Goal: Information Seeking & Learning: Learn about a topic

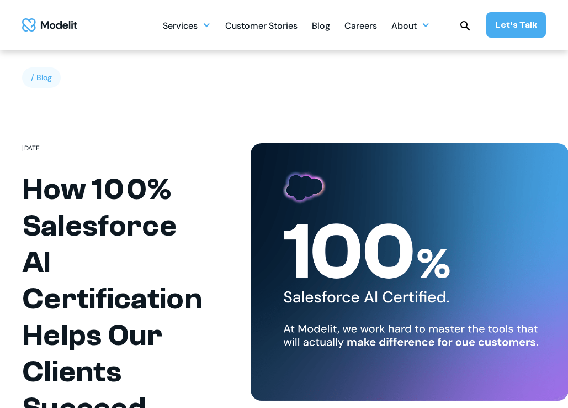
click at [327, 33] on div "Blog" at bounding box center [321, 27] width 18 height 22
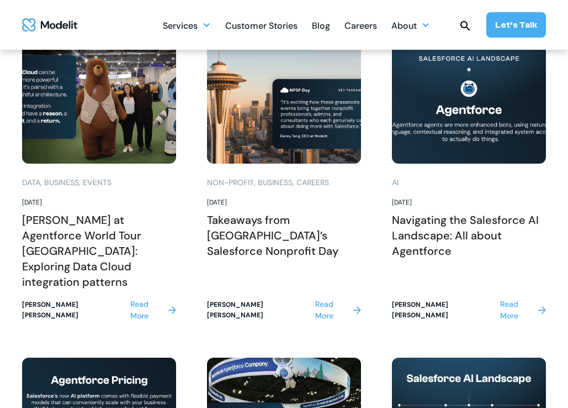
scroll to position [1658, 0]
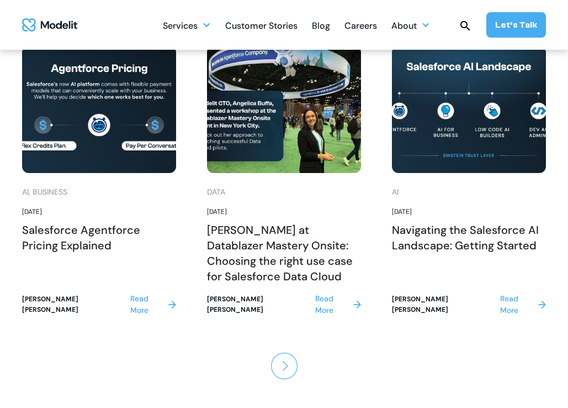
click at [282, 352] on img "Next Page" at bounding box center [284, 365] width 27 height 27
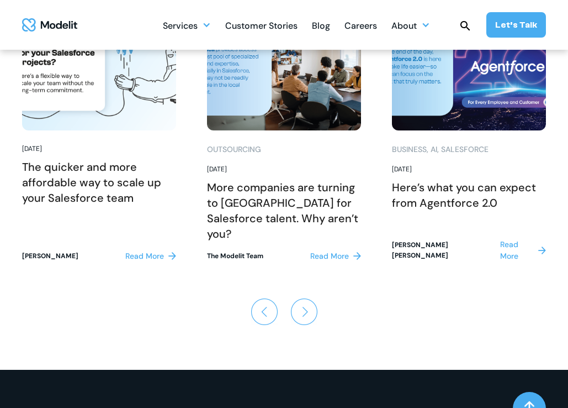
click at [304, 303] on img "Next Page" at bounding box center [304, 311] width 27 height 27
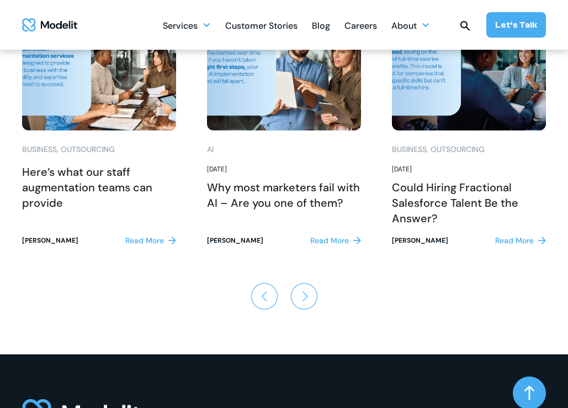
click at [305, 295] on img "Next Page" at bounding box center [304, 296] width 27 height 27
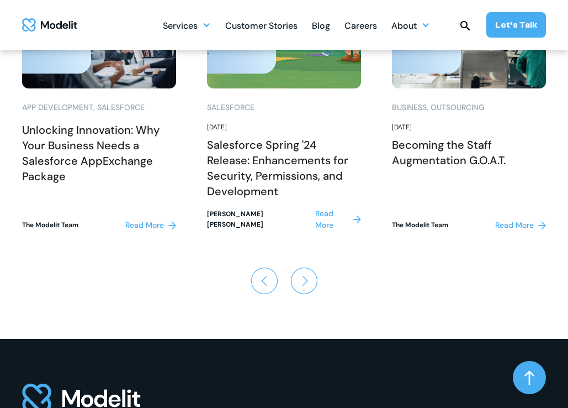
scroll to position [1726, 0]
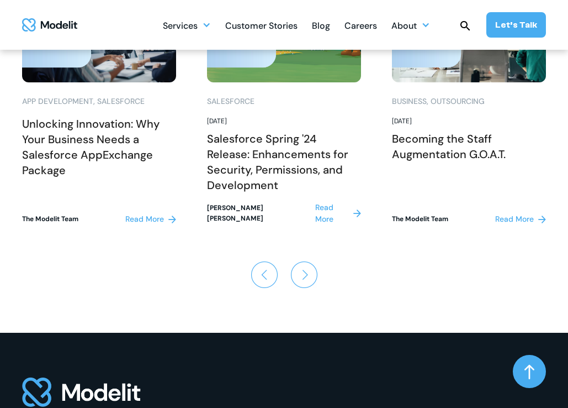
click at [275, 261] on img "Previous Page" at bounding box center [264, 274] width 27 height 27
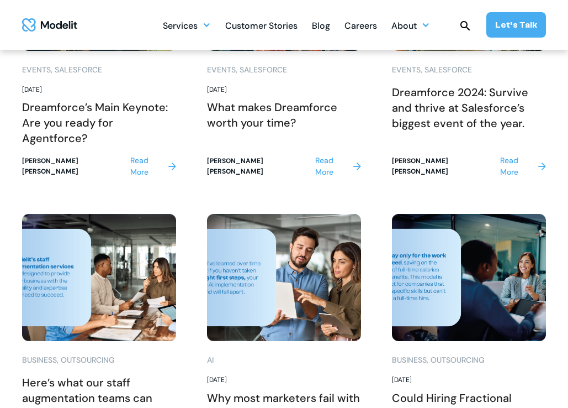
scroll to position [1447, 0]
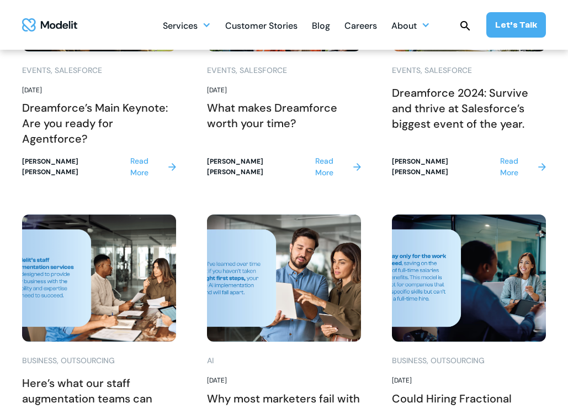
click at [328, 162] on div "Read More" at bounding box center [332, 166] width 34 height 23
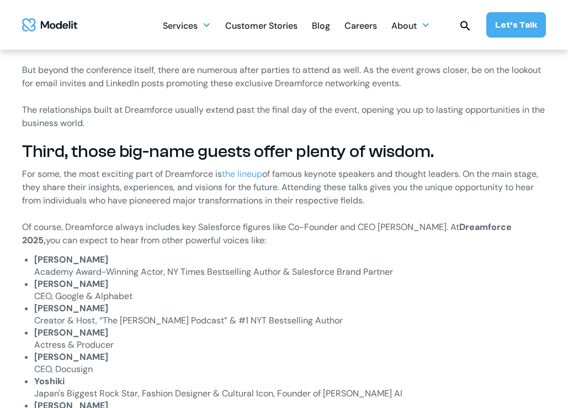
scroll to position [1166, 0]
